Goal: Information Seeking & Learning: Check status

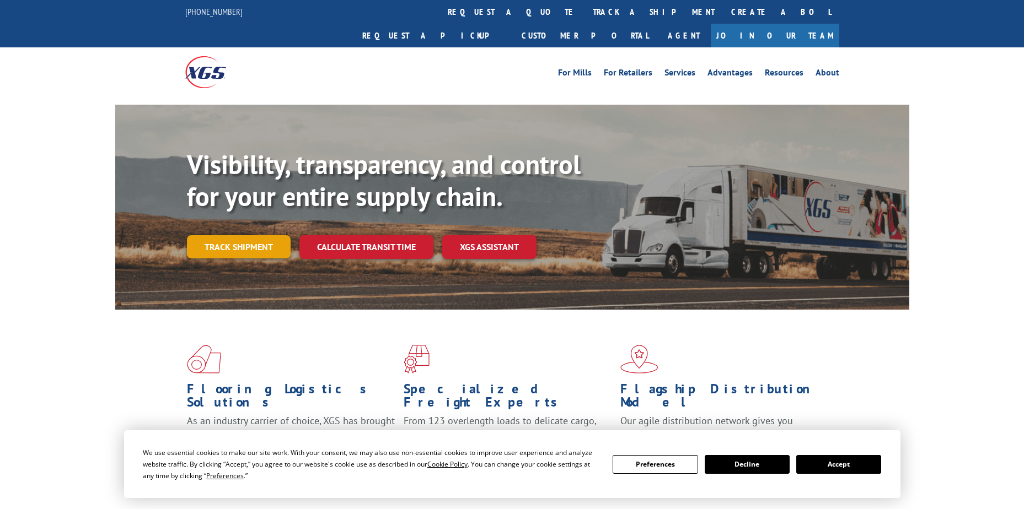
click at [248, 235] on link "Track shipment" at bounding box center [239, 246] width 104 height 23
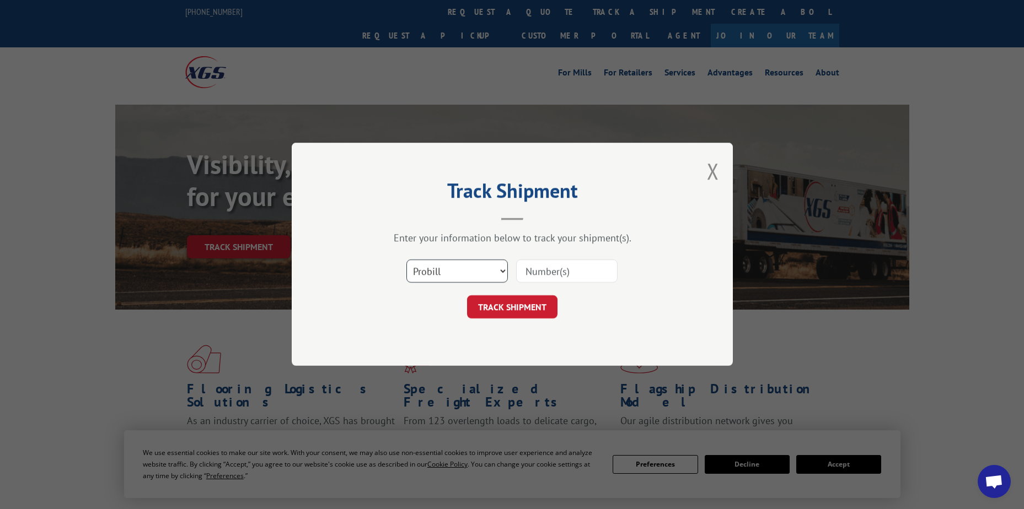
click at [450, 273] on select "Select category... Probill BOL PO" at bounding box center [456, 271] width 101 height 23
select select "po"
click at [406, 260] on select "Select category... Probill BOL PO" at bounding box center [456, 271] width 101 height 23
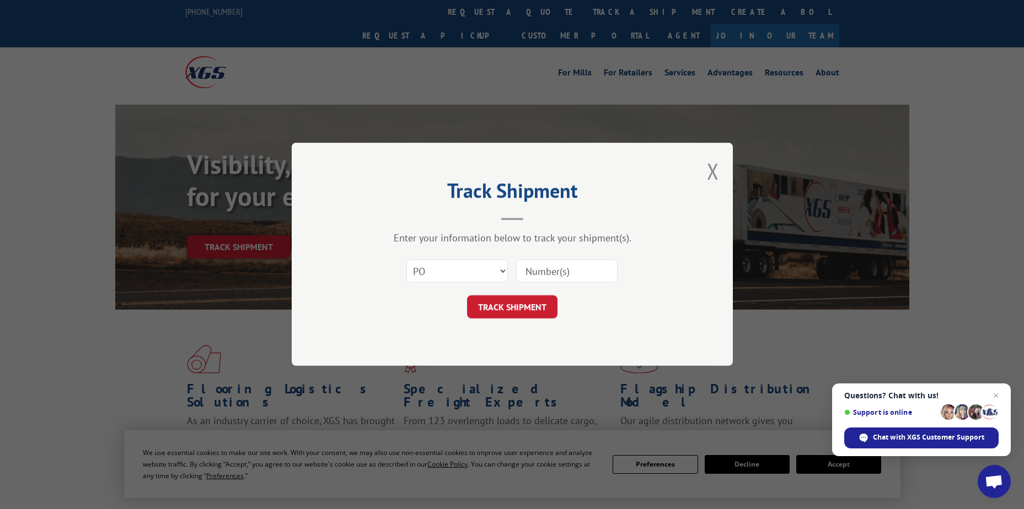
paste input "[DATE]"
type input "[DATE]"
click at [518, 307] on button "TRACK SHIPMENT" at bounding box center [512, 307] width 90 height 23
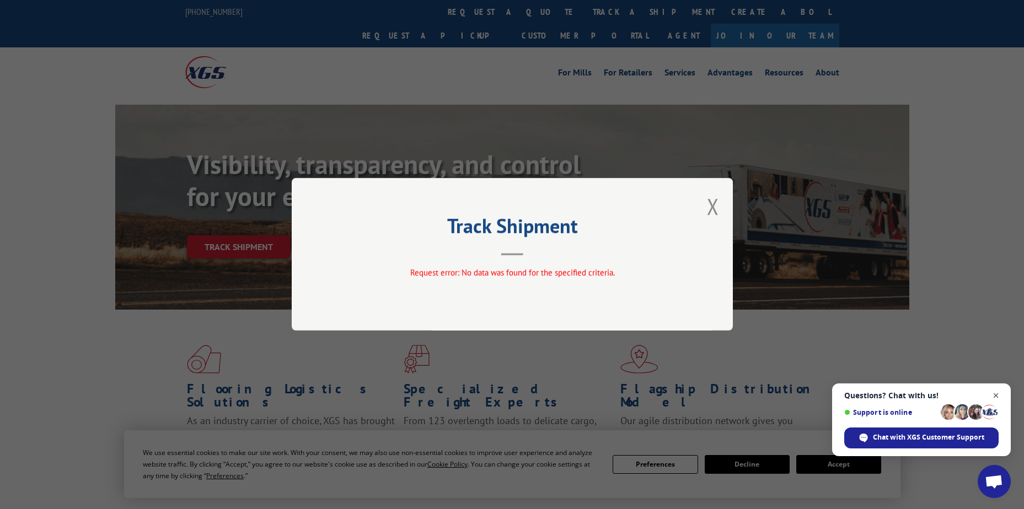
click at [996, 395] on span "Close chat" at bounding box center [996, 396] width 14 height 14
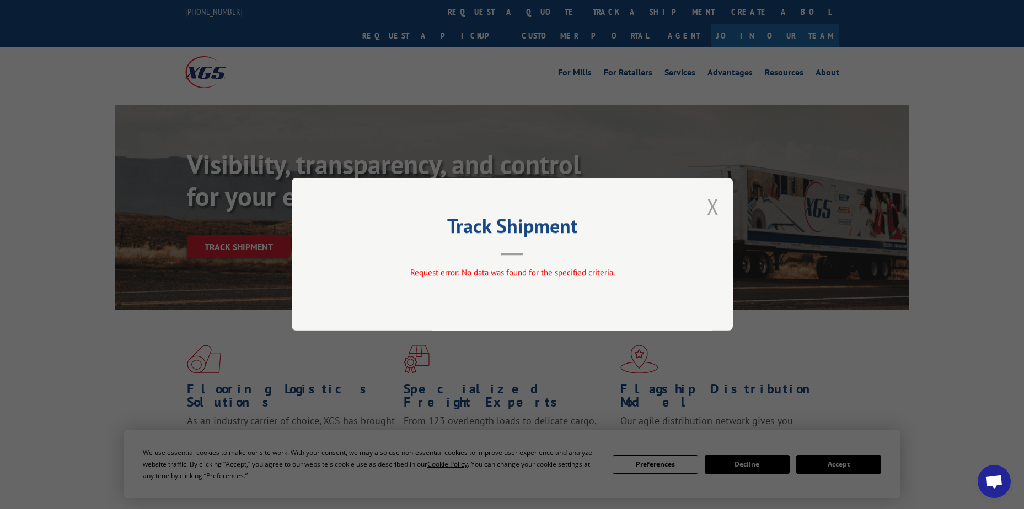
click at [714, 211] on button "Close modal" at bounding box center [713, 206] width 12 height 29
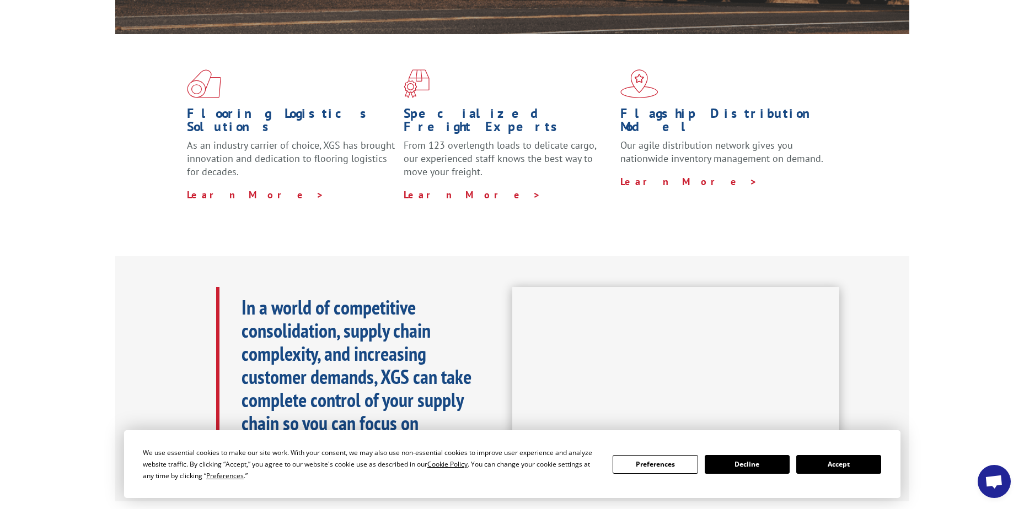
scroll to position [551, 0]
